Goal: Task Accomplishment & Management: Manage account settings

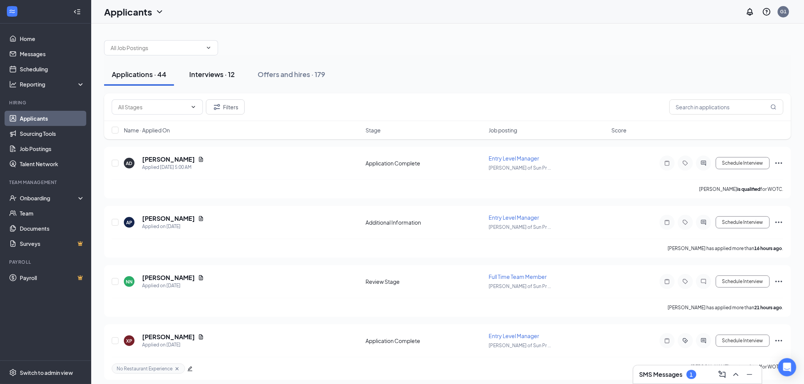
click at [196, 73] on div "Interviews · 12" at bounding box center [212, 74] width 46 height 9
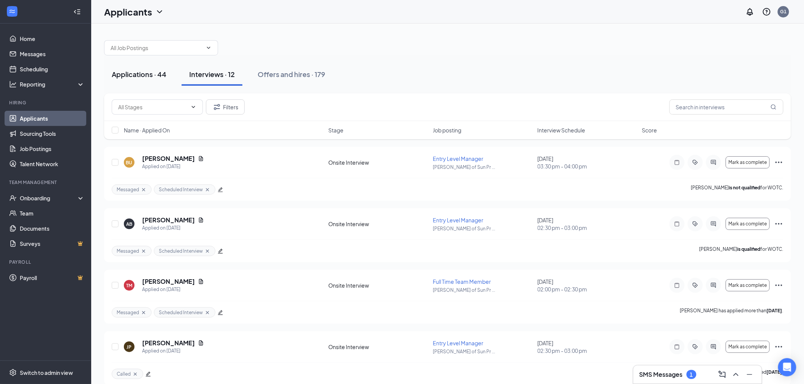
click at [128, 70] on div "Applications · 44" at bounding box center [139, 74] width 55 height 9
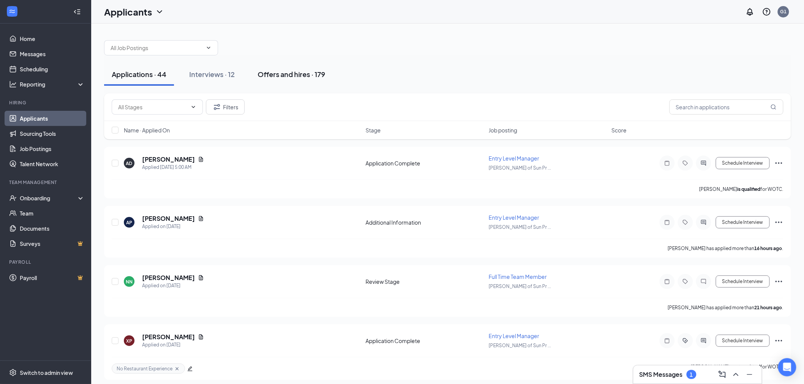
click at [323, 74] on div "Offers and hires · 179" at bounding box center [292, 74] width 68 height 9
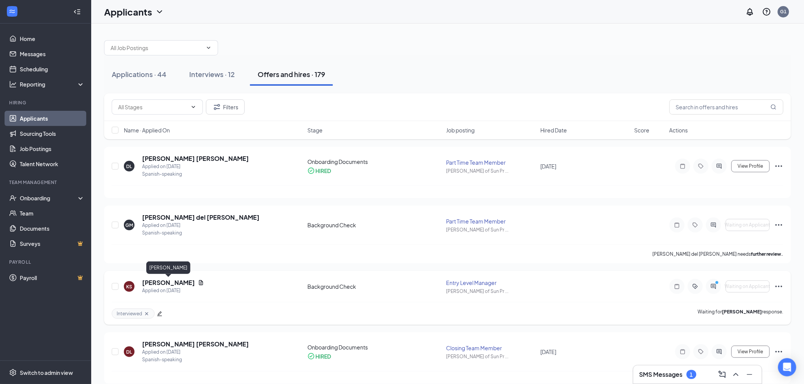
click at [174, 279] on h5 "[PERSON_NAME]" at bounding box center [168, 283] width 53 height 8
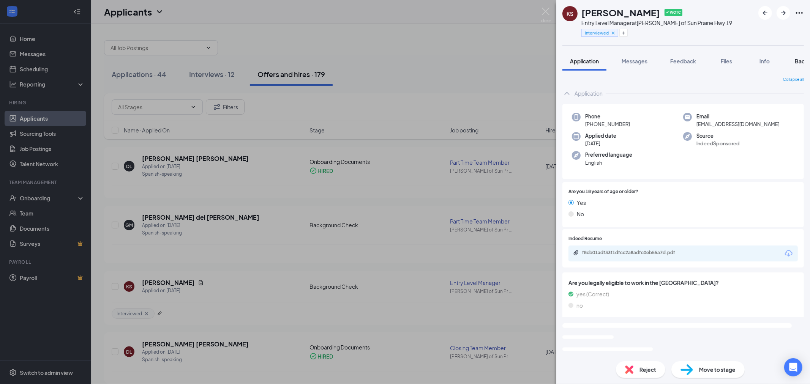
click at [799, 56] on button "Background" at bounding box center [811, 61] width 46 height 19
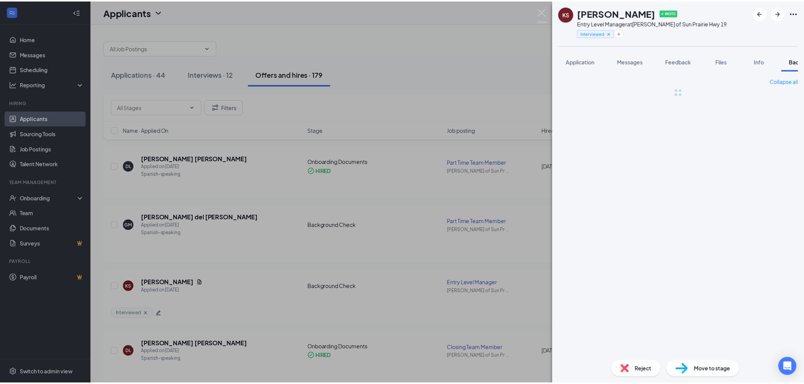
scroll to position [0, 31]
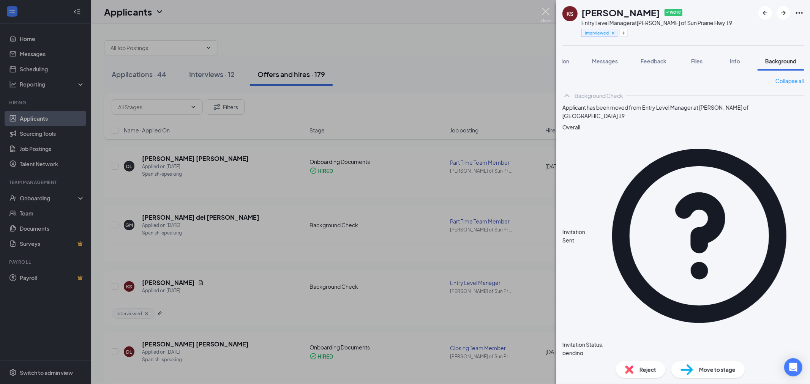
click at [544, 10] on img at bounding box center [545, 15] width 9 height 15
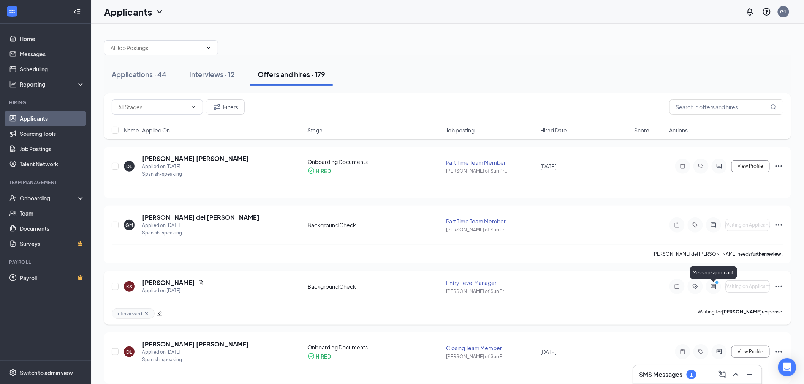
click at [712, 286] on icon "ActiveChat" at bounding box center [713, 287] width 9 height 6
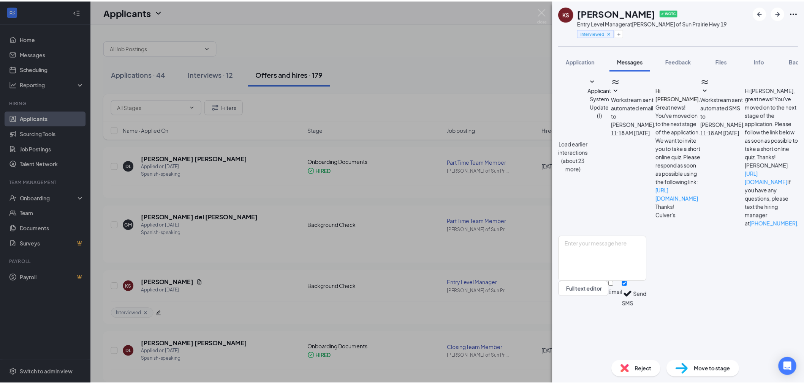
scroll to position [187, 0]
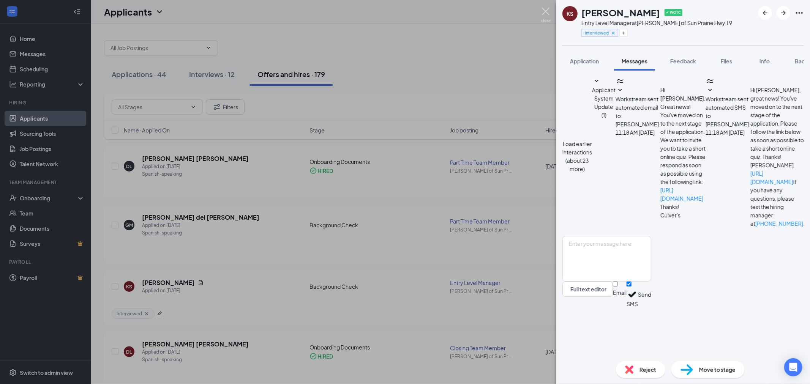
click at [546, 10] on img at bounding box center [545, 15] width 9 height 15
